Goal: Task Accomplishment & Management: Use online tool/utility

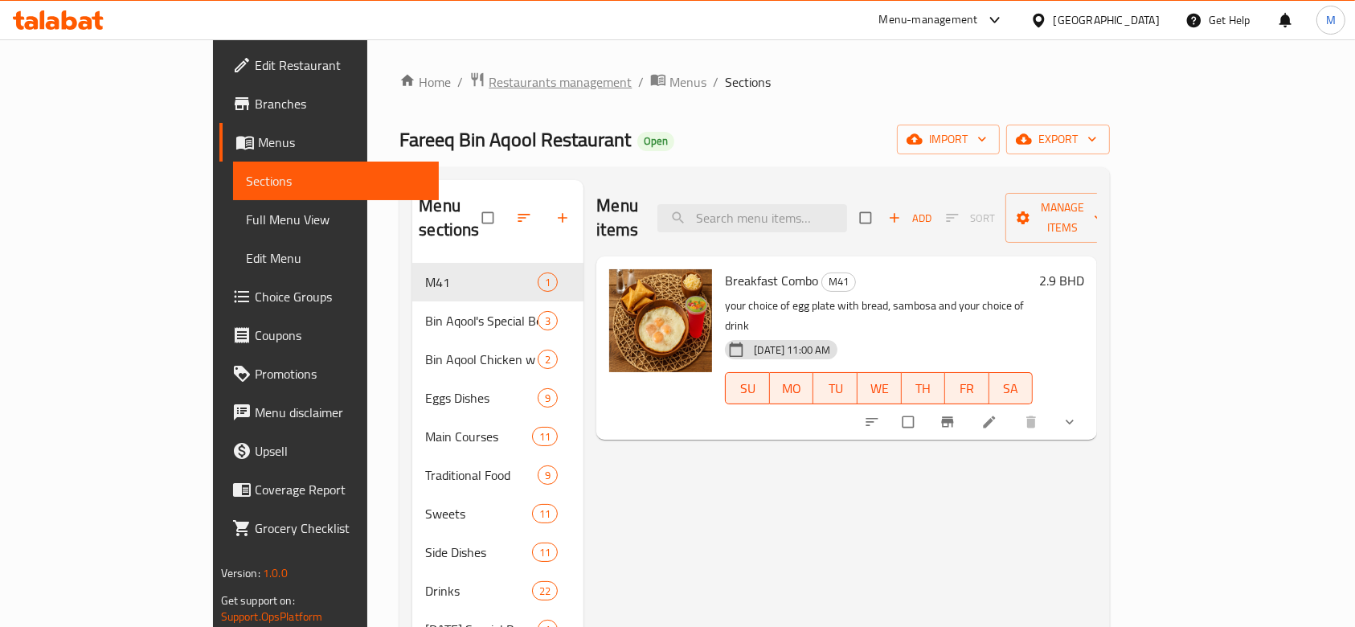
click at [489, 76] on span "Restaurants management" at bounding box center [560, 81] width 143 height 19
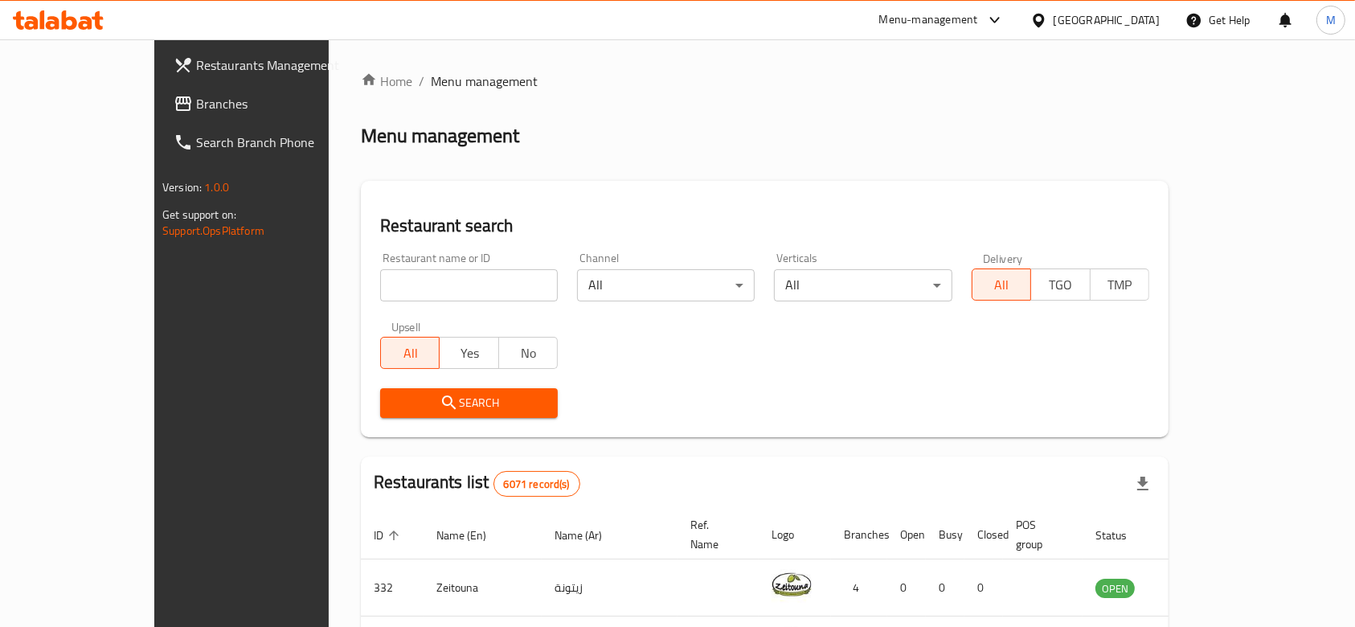
click at [385, 281] on input "search" at bounding box center [469, 285] width 178 height 32
type input "creamy ribbon"
click button "Search" at bounding box center [469, 403] width 178 height 30
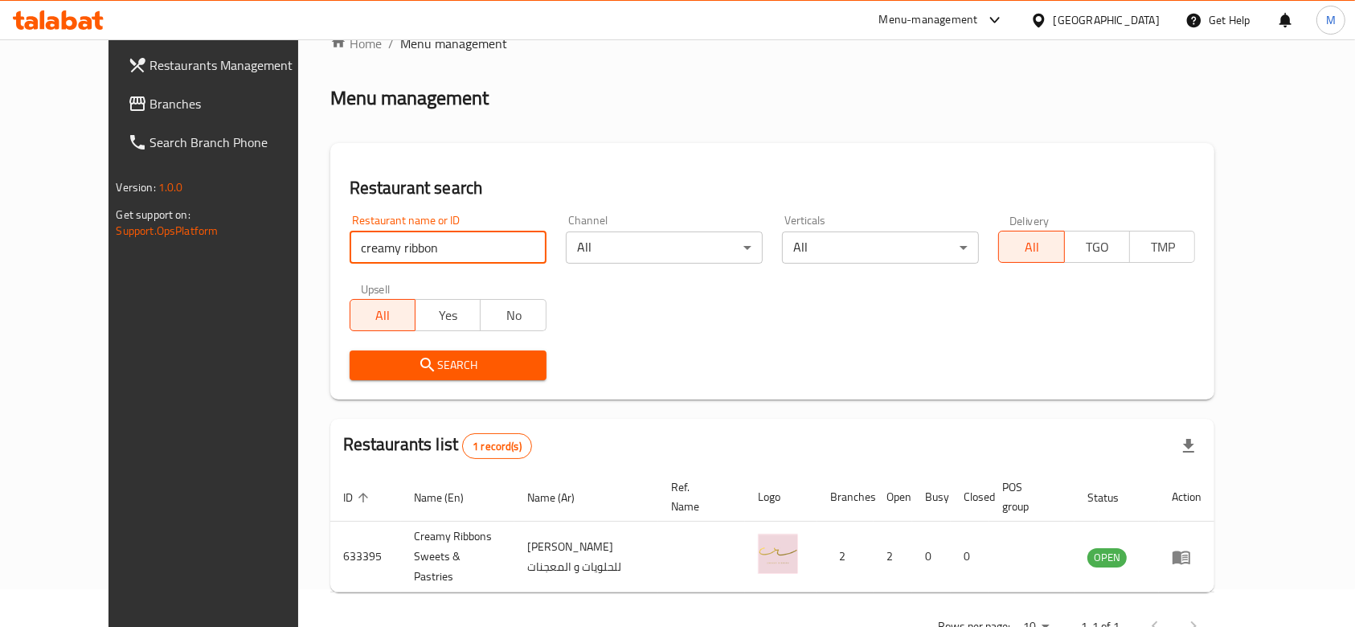
scroll to position [58, 0]
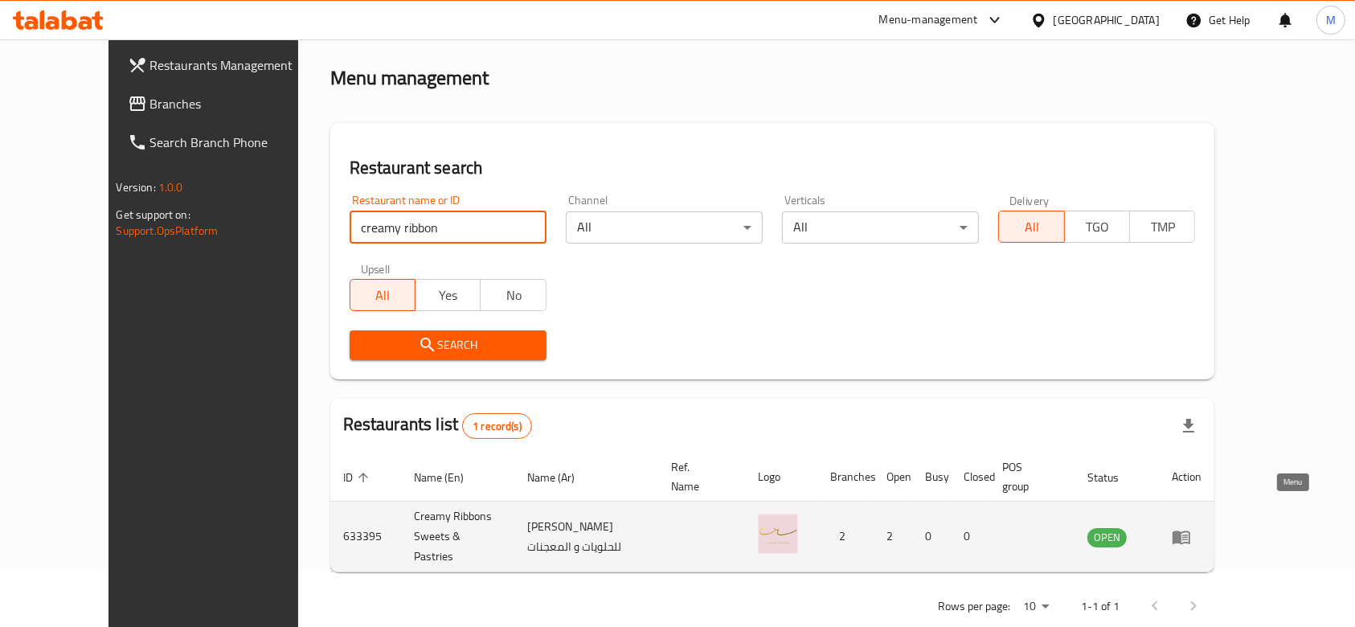
click at [1190, 530] on icon "enhanced table" at bounding box center [1181, 537] width 18 height 14
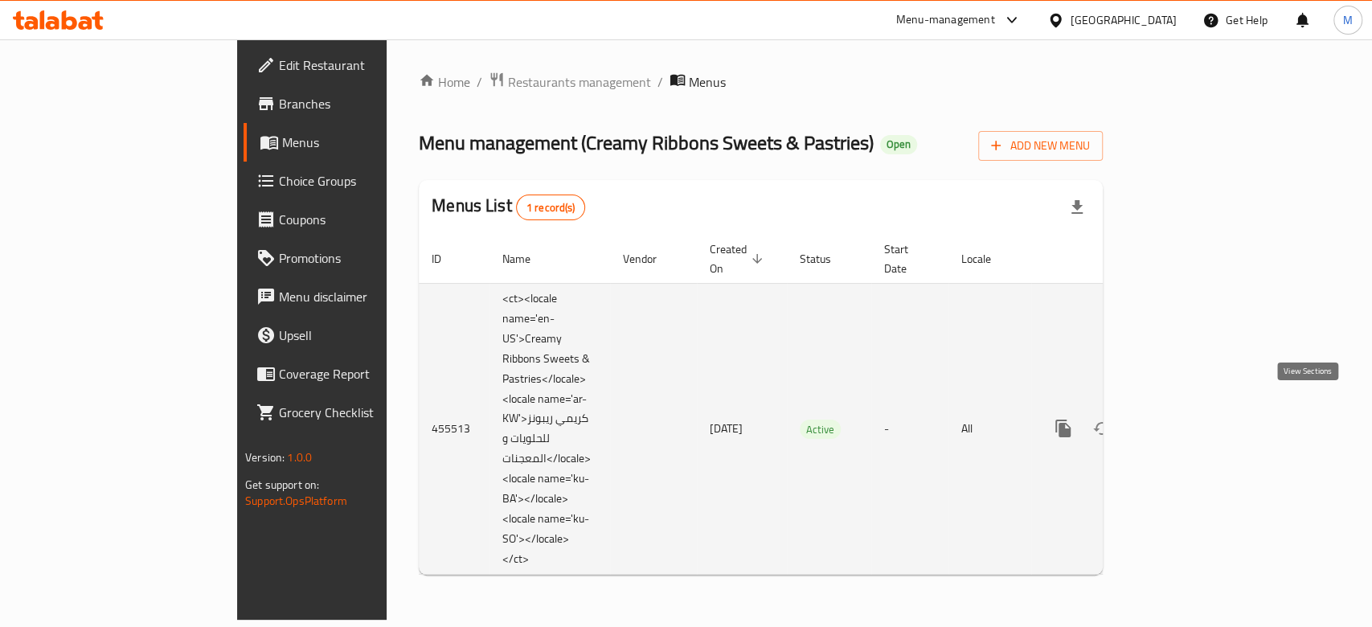
click at [1189, 419] on icon "enhanced table" at bounding box center [1178, 428] width 19 height 19
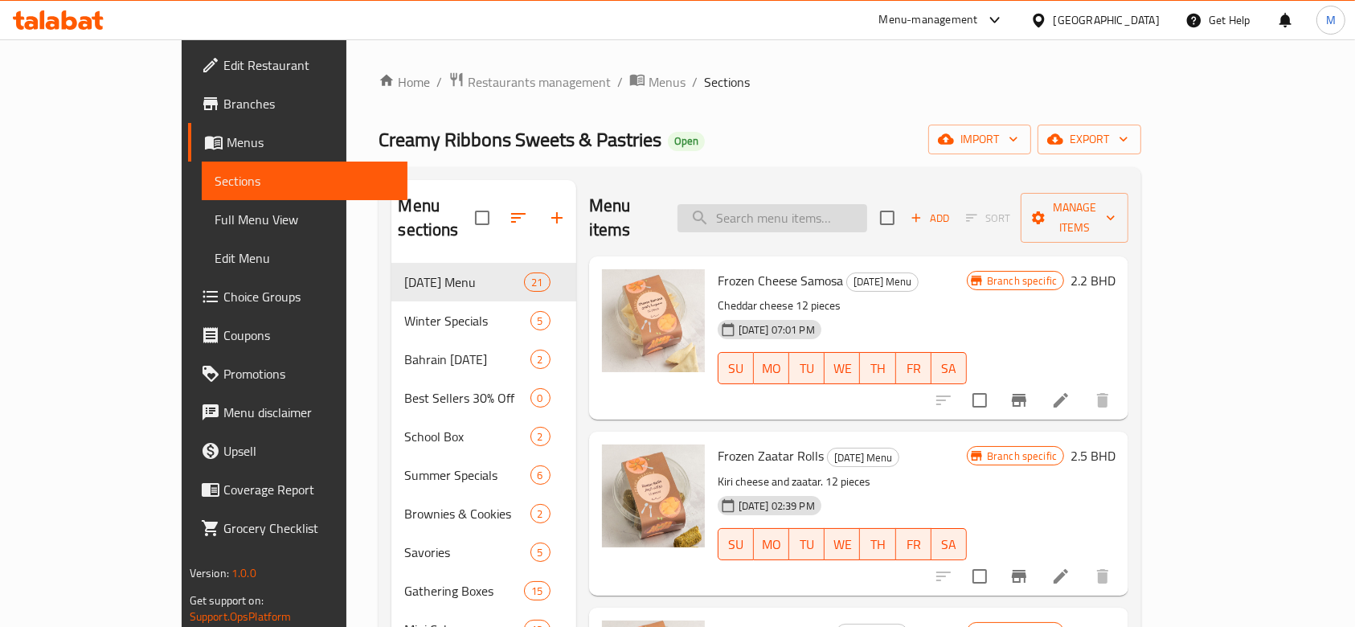
click at [825, 204] on input "search" at bounding box center [772, 218] width 190 height 28
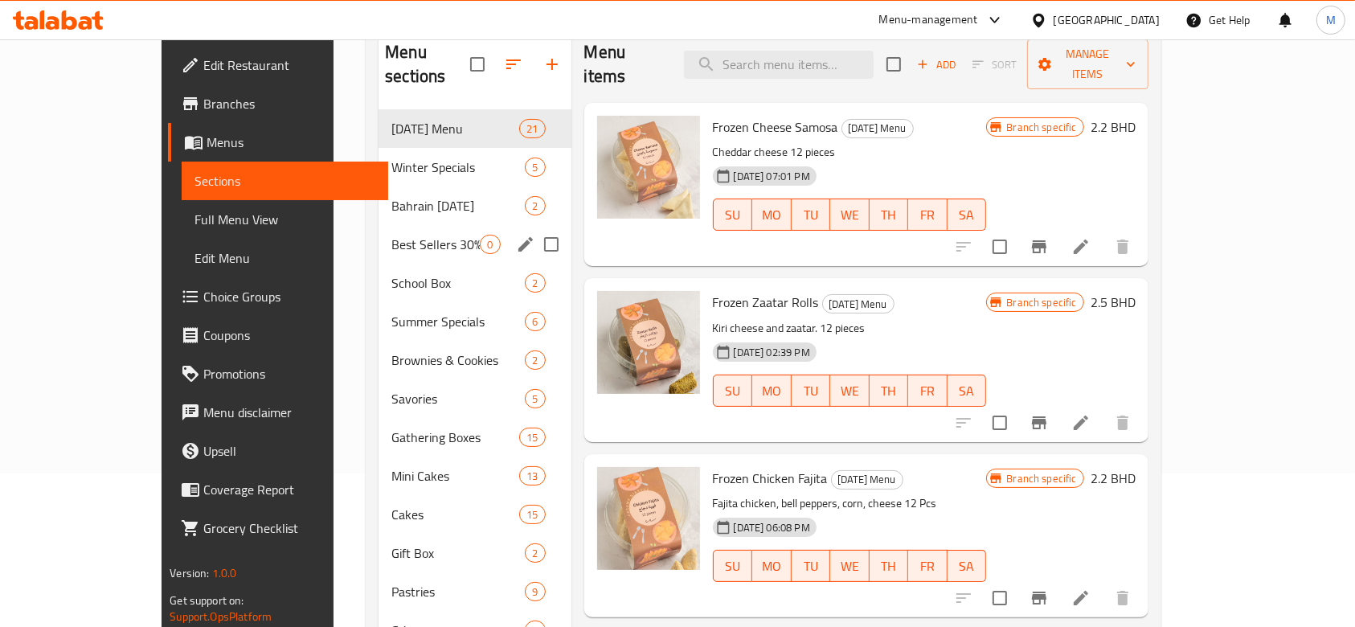
scroll to position [214, 0]
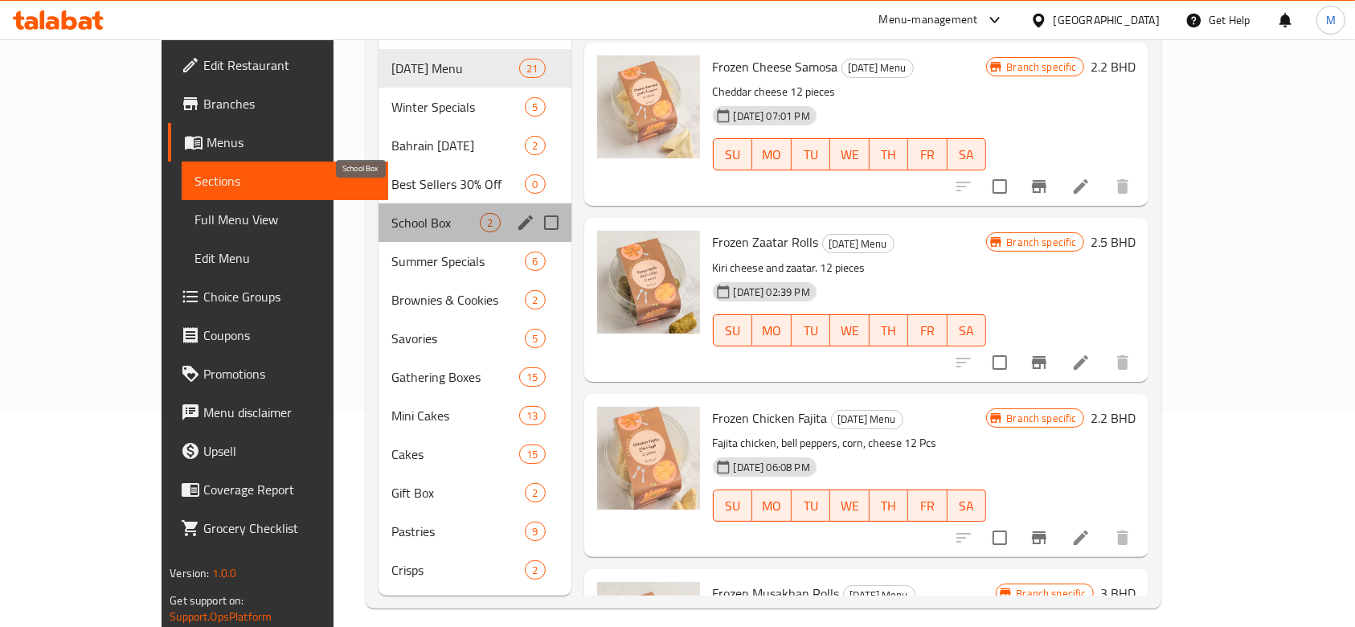
click at [391, 213] on span "School Box" at bounding box center [435, 222] width 88 height 19
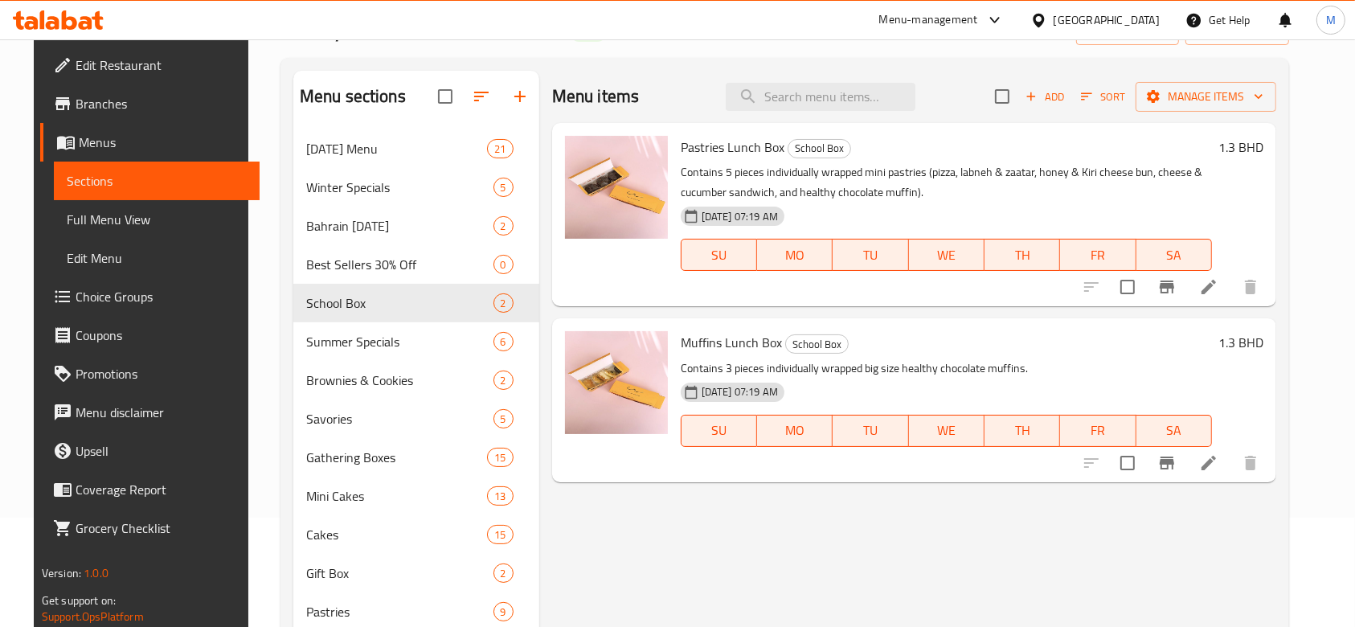
scroll to position [107, 0]
